Goal: Find specific page/section: Find specific page/section

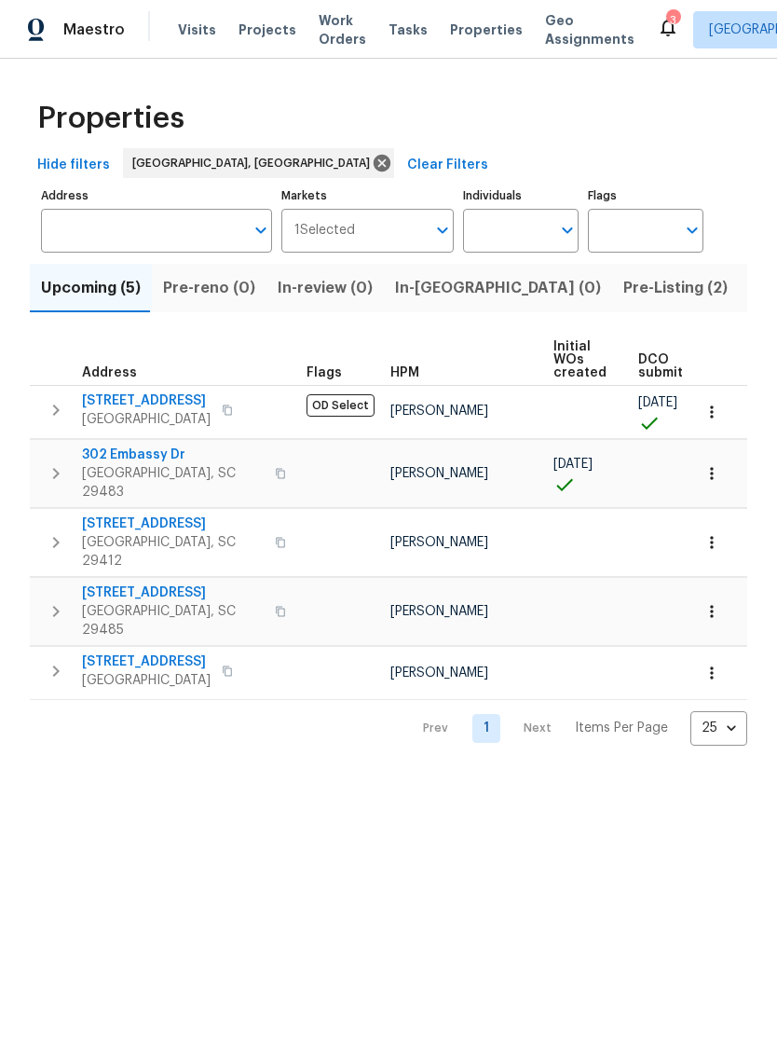
click at [146, 652] on span "[STREET_ADDRESS]" at bounding box center [146, 661] width 129 height 19
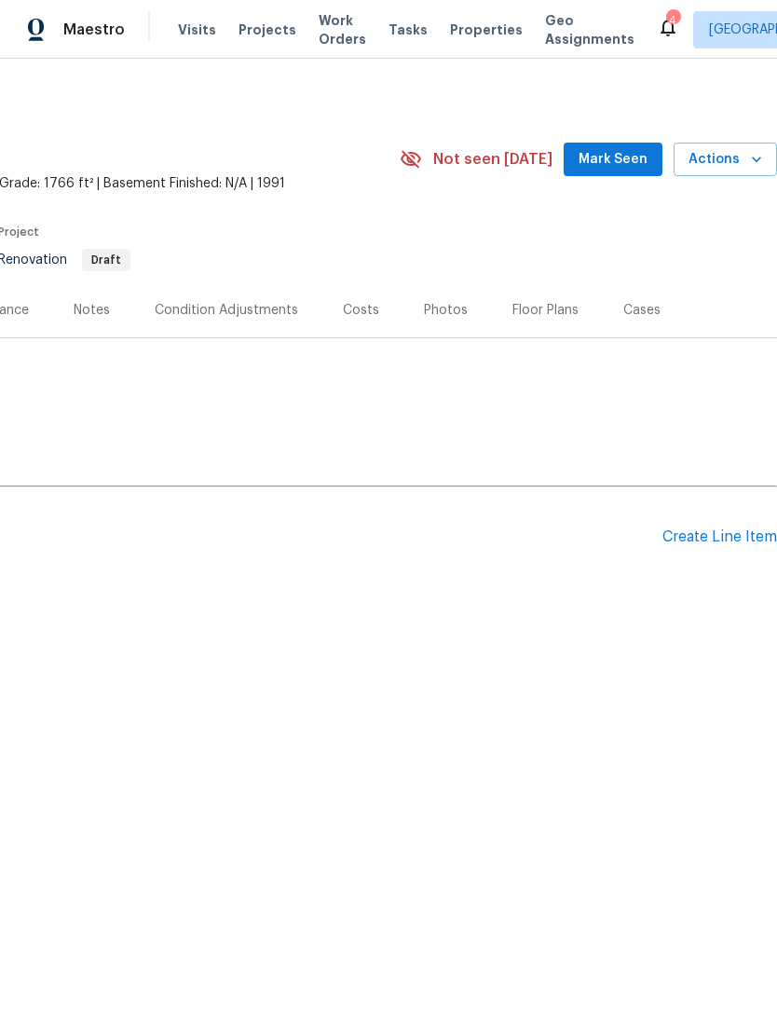
scroll to position [0, 276]
click at [360, 309] on div "Costs" at bounding box center [361, 310] width 36 height 19
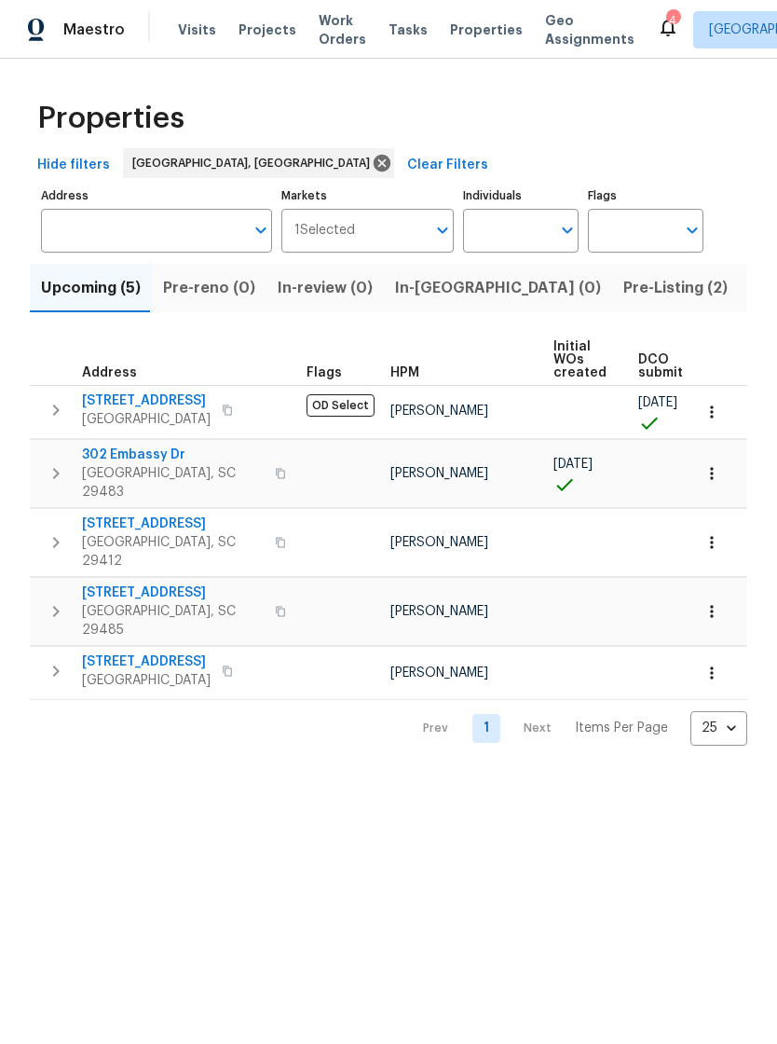
click at [458, 34] on span "Properties" at bounding box center [486, 29] width 73 height 19
click at [185, 36] on span "Visits" at bounding box center [197, 29] width 38 height 19
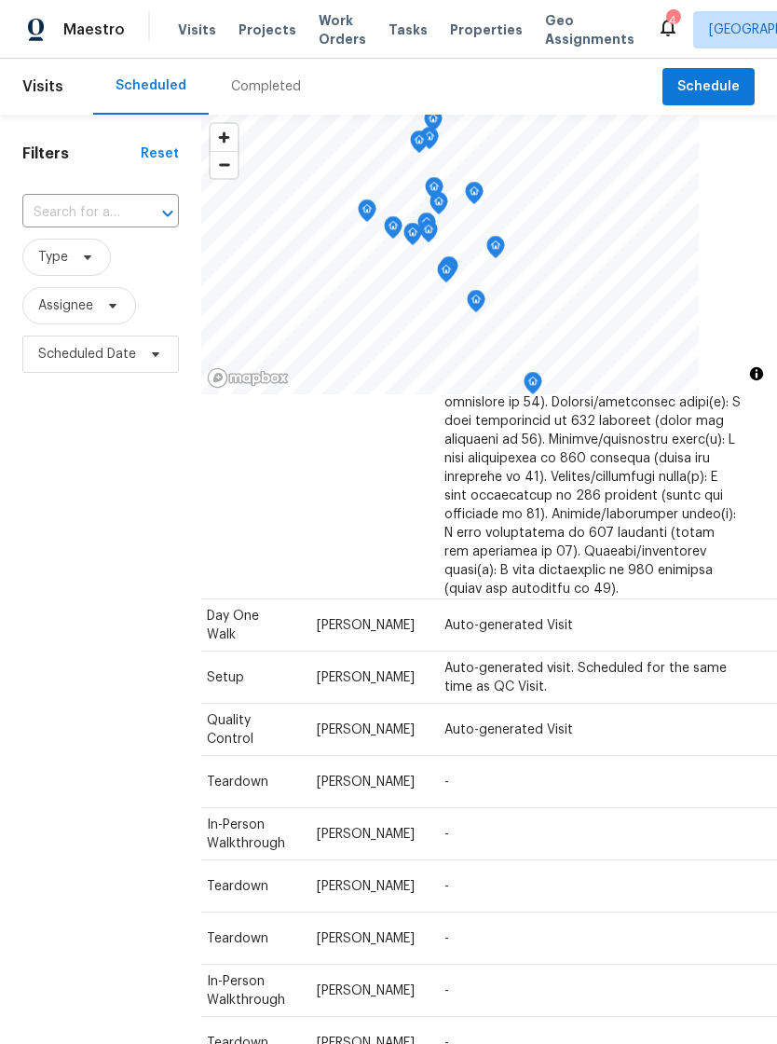
scroll to position [1412, 164]
